Goal: Task Accomplishment & Management: Manage account settings

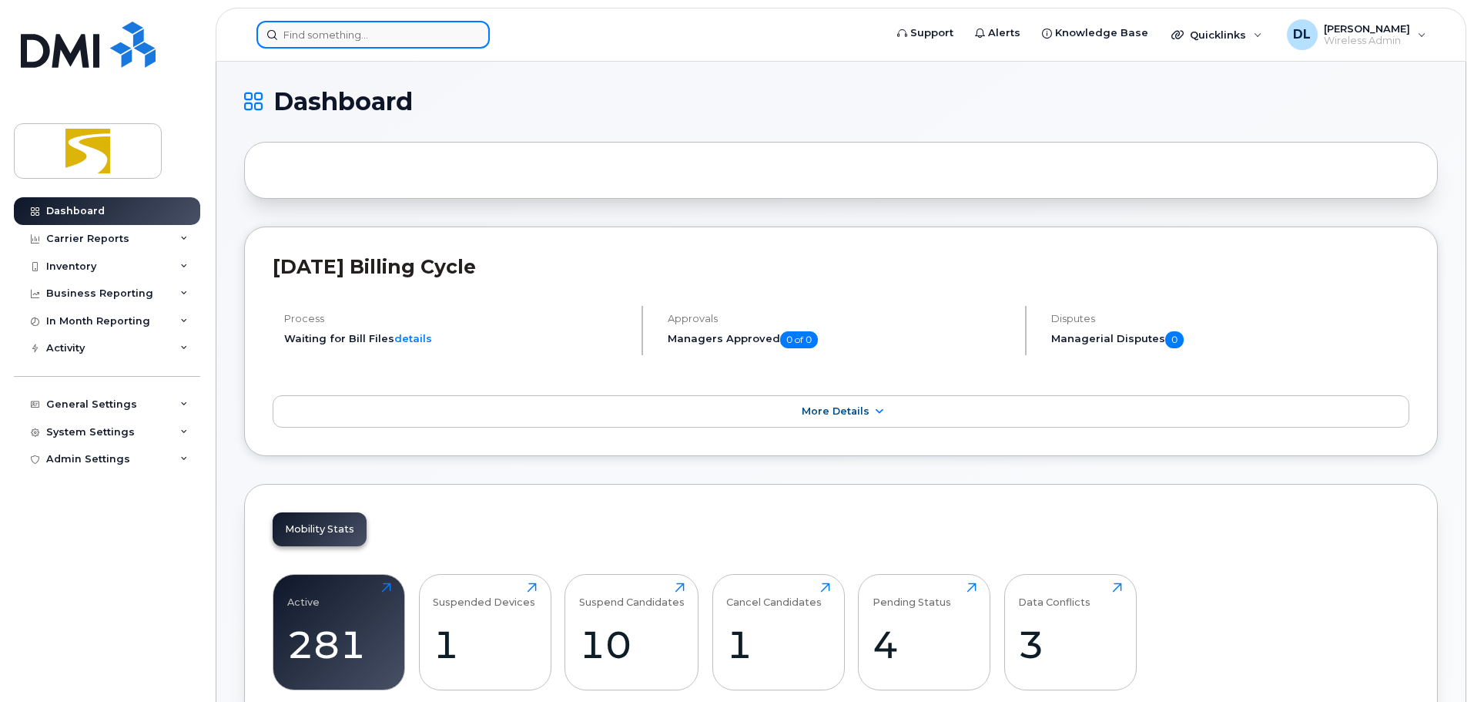
click at [302, 32] on input at bounding box center [372, 35] width 233 height 28
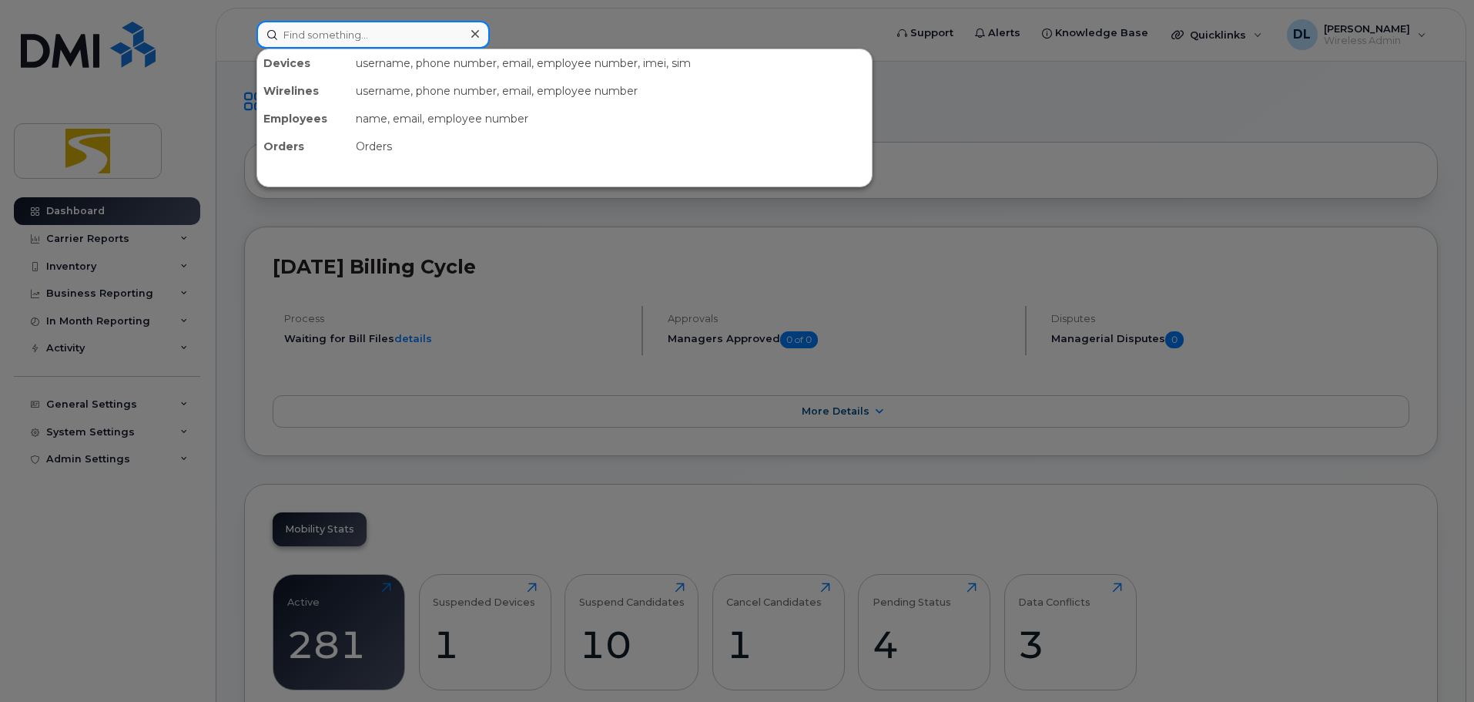
paste input "2042278386"
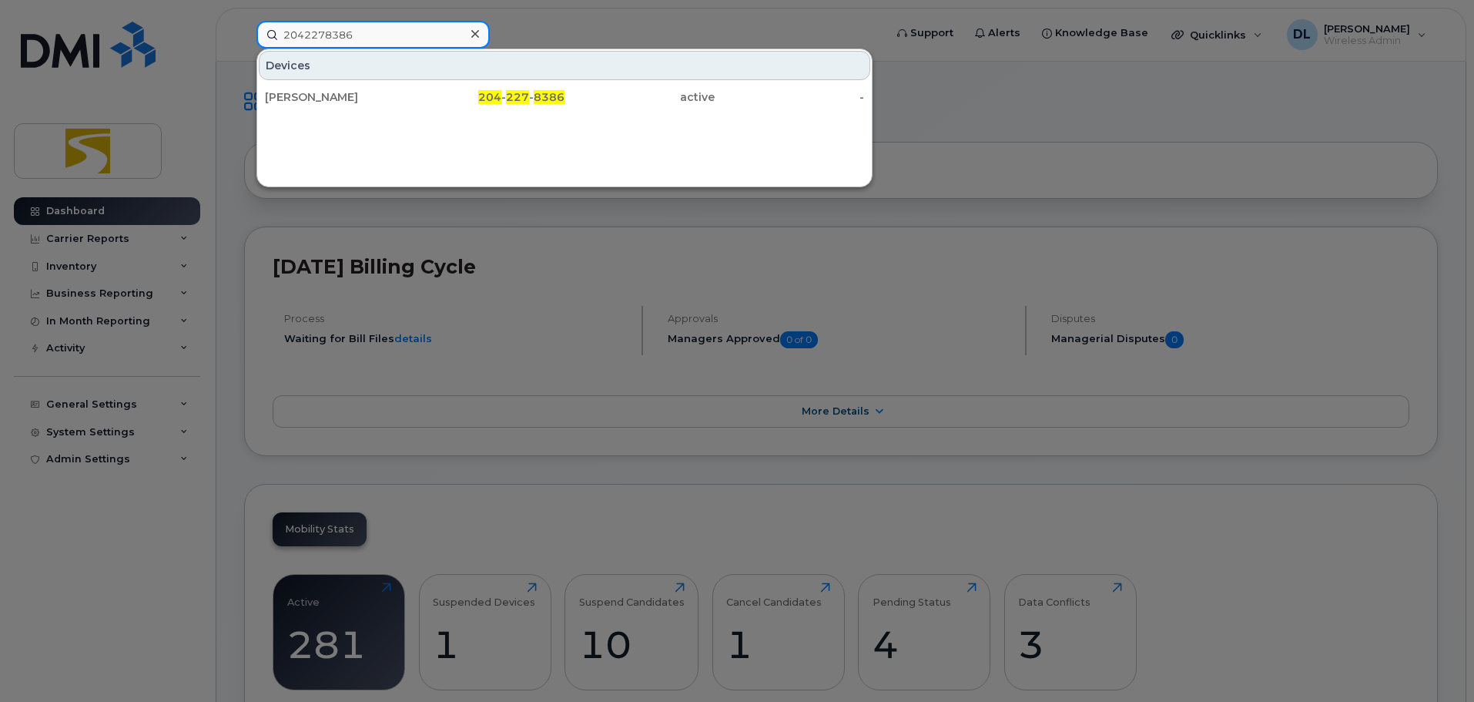
type input "2042278386"
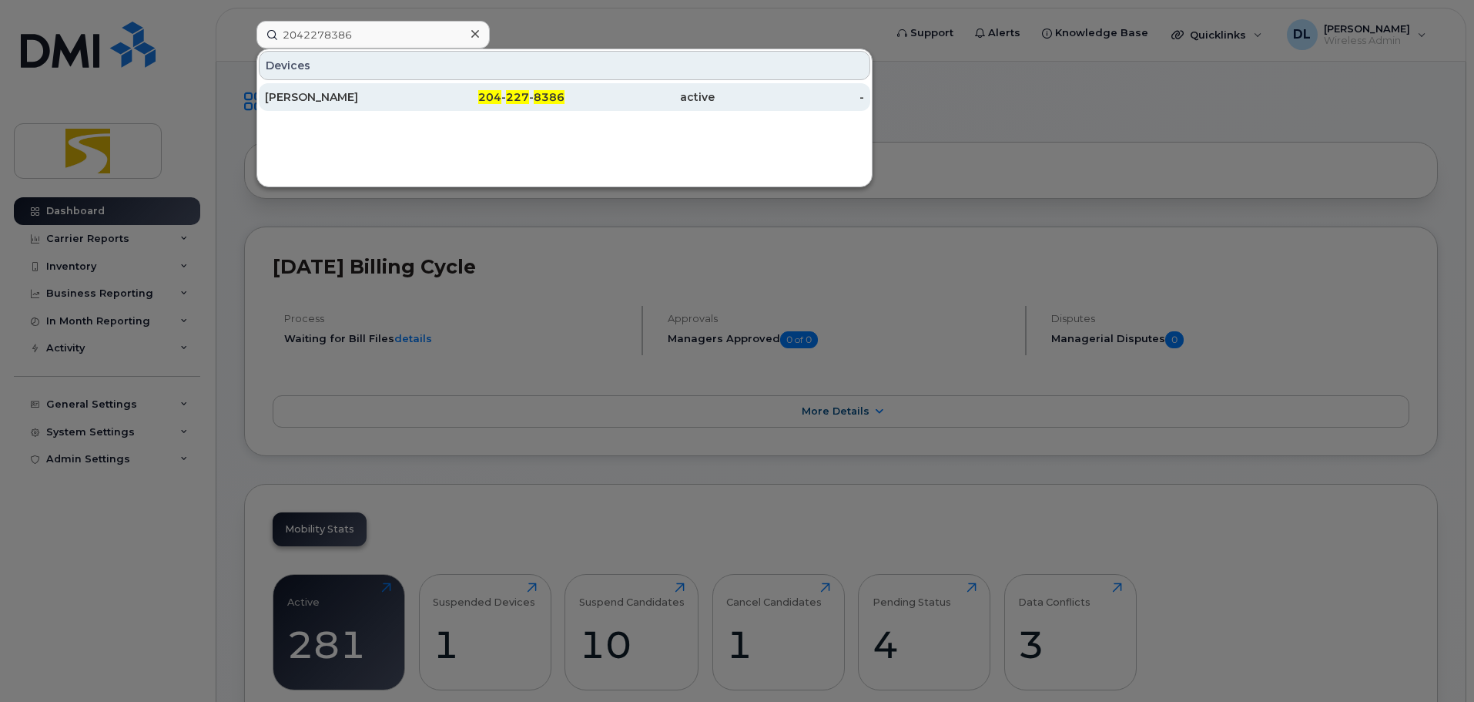
click at [371, 88] on div "[PERSON_NAME]" at bounding box center [340, 97] width 150 height 28
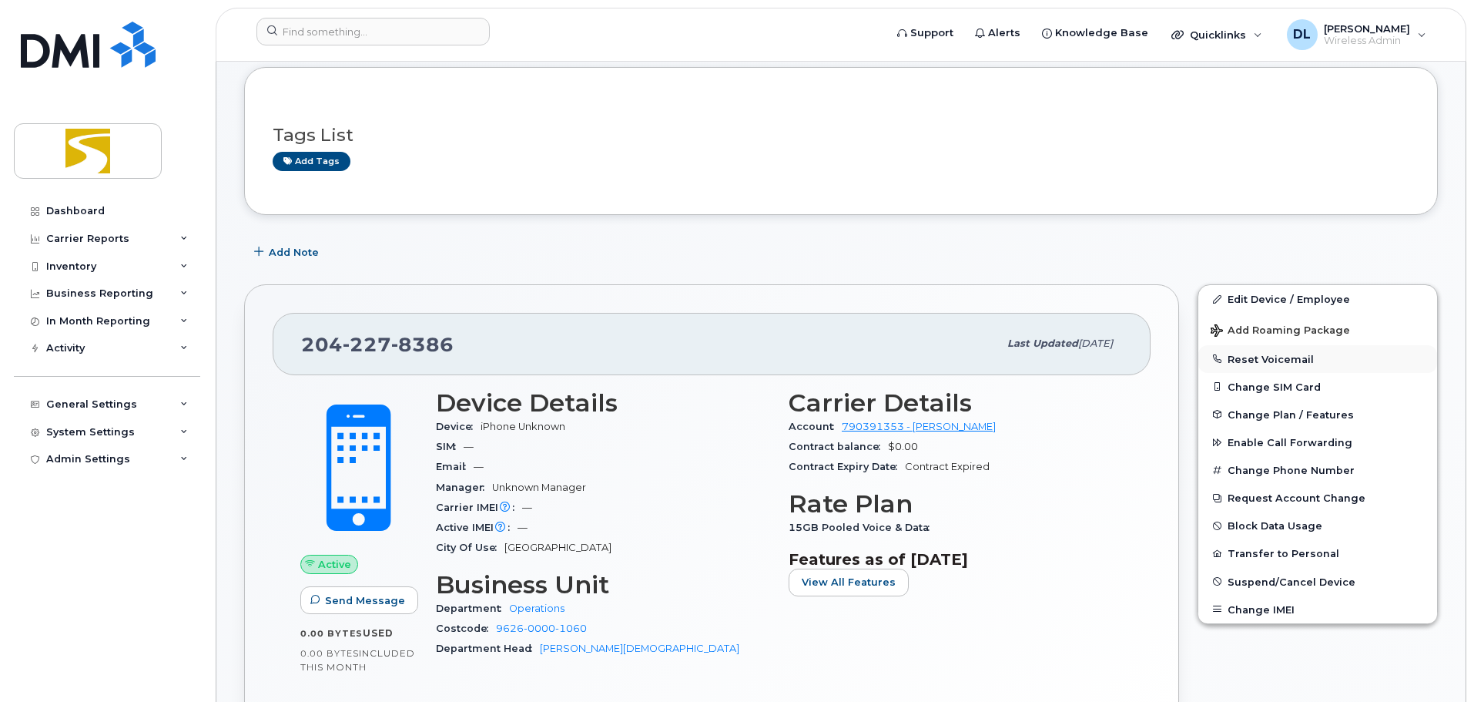
scroll to position [154, 0]
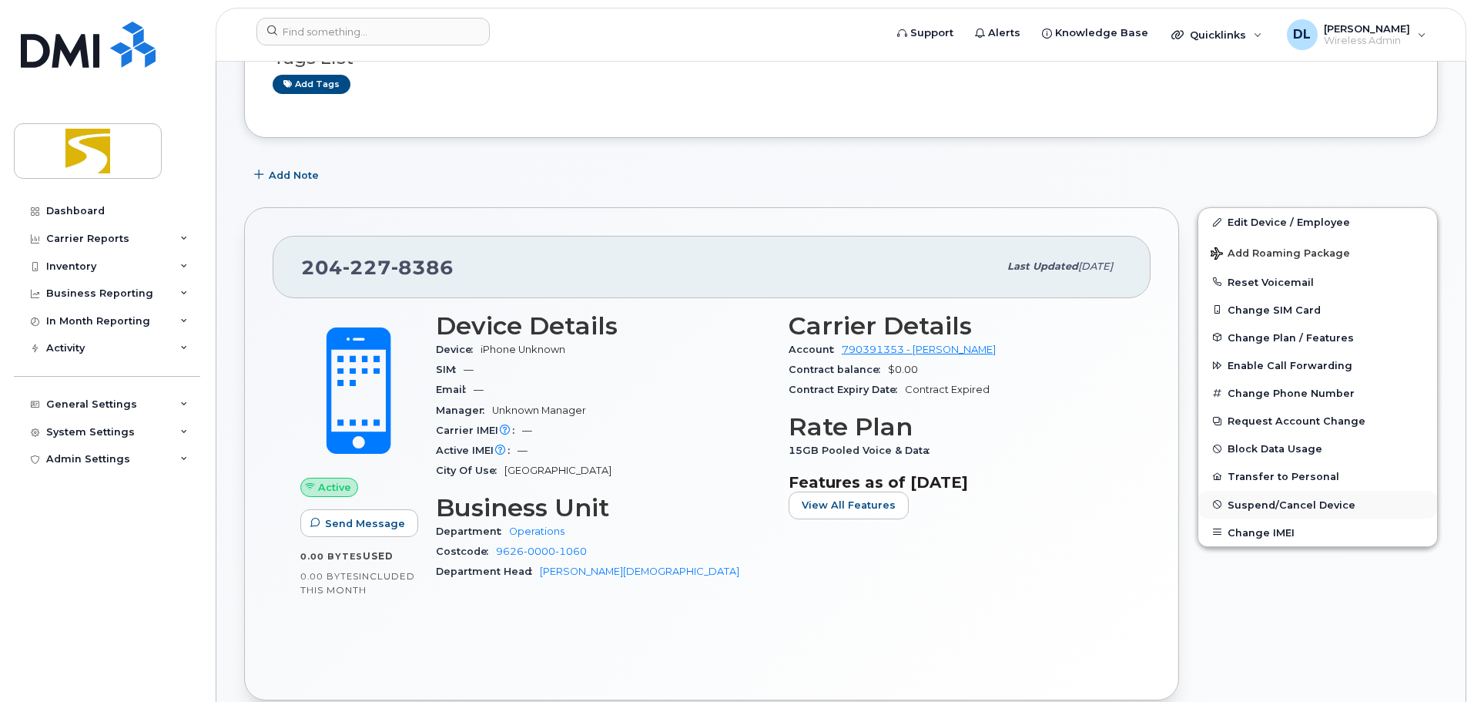
click at [1313, 508] on span "Suspend/Cancel Device" at bounding box center [1292, 504] width 128 height 12
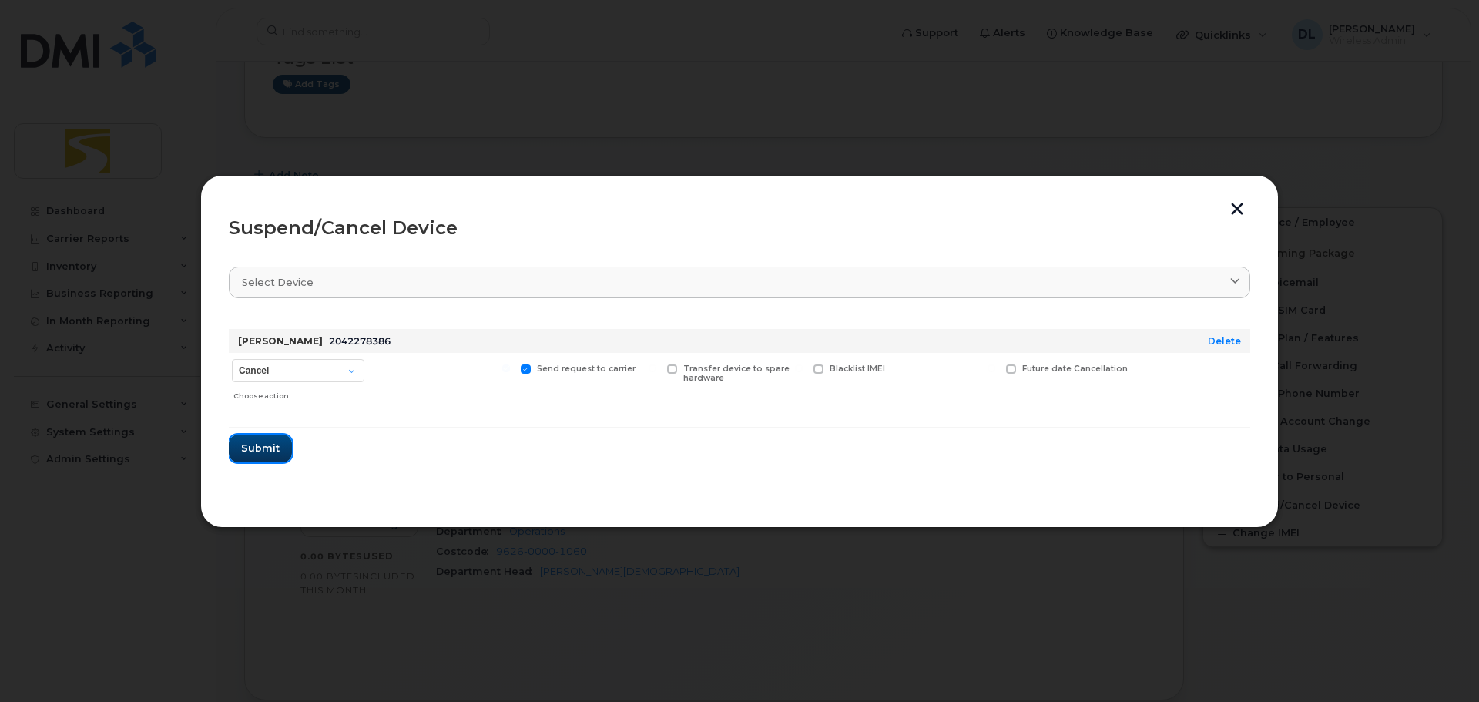
click at [265, 452] on span "Submit" at bounding box center [260, 448] width 39 height 15
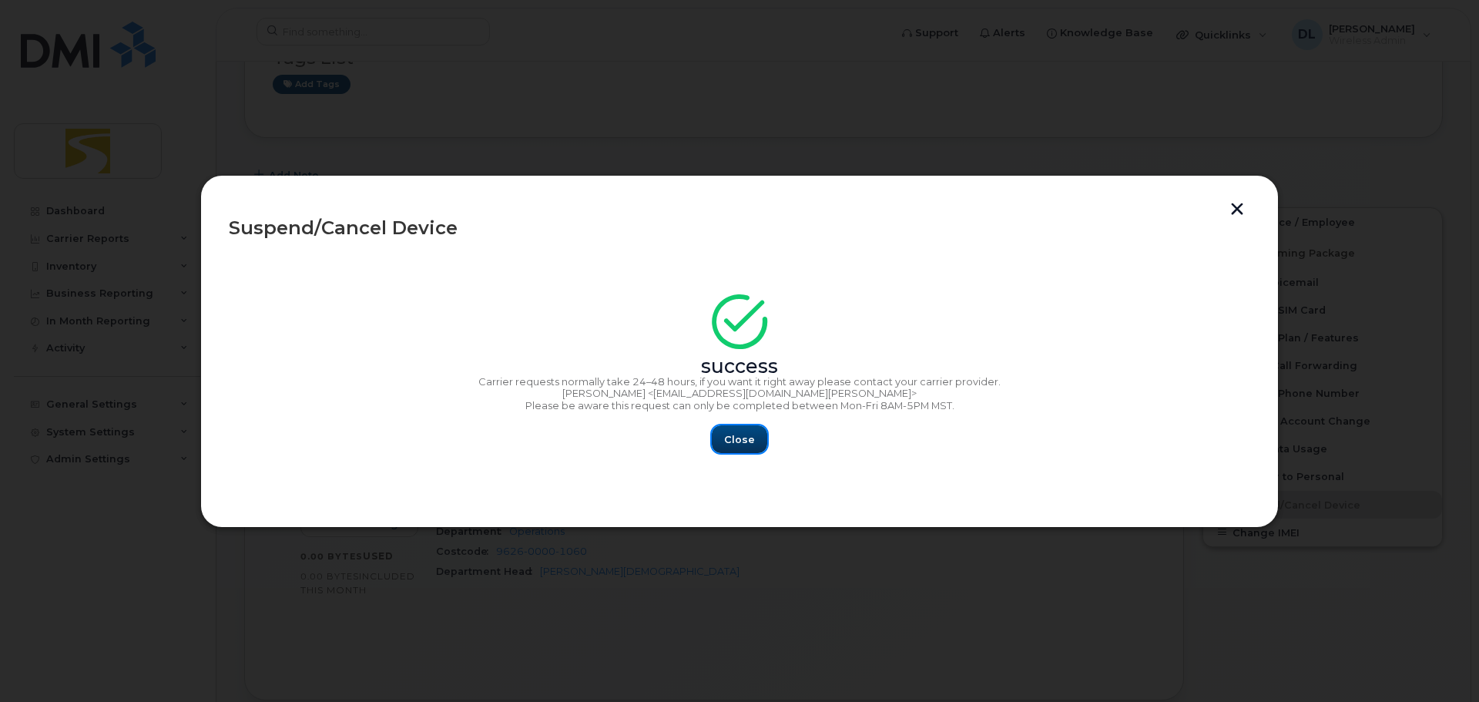
click at [728, 443] on span "Close" at bounding box center [739, 439] width 31 height 15
